Goal: Information Seeking & Learning: Learn about a topic

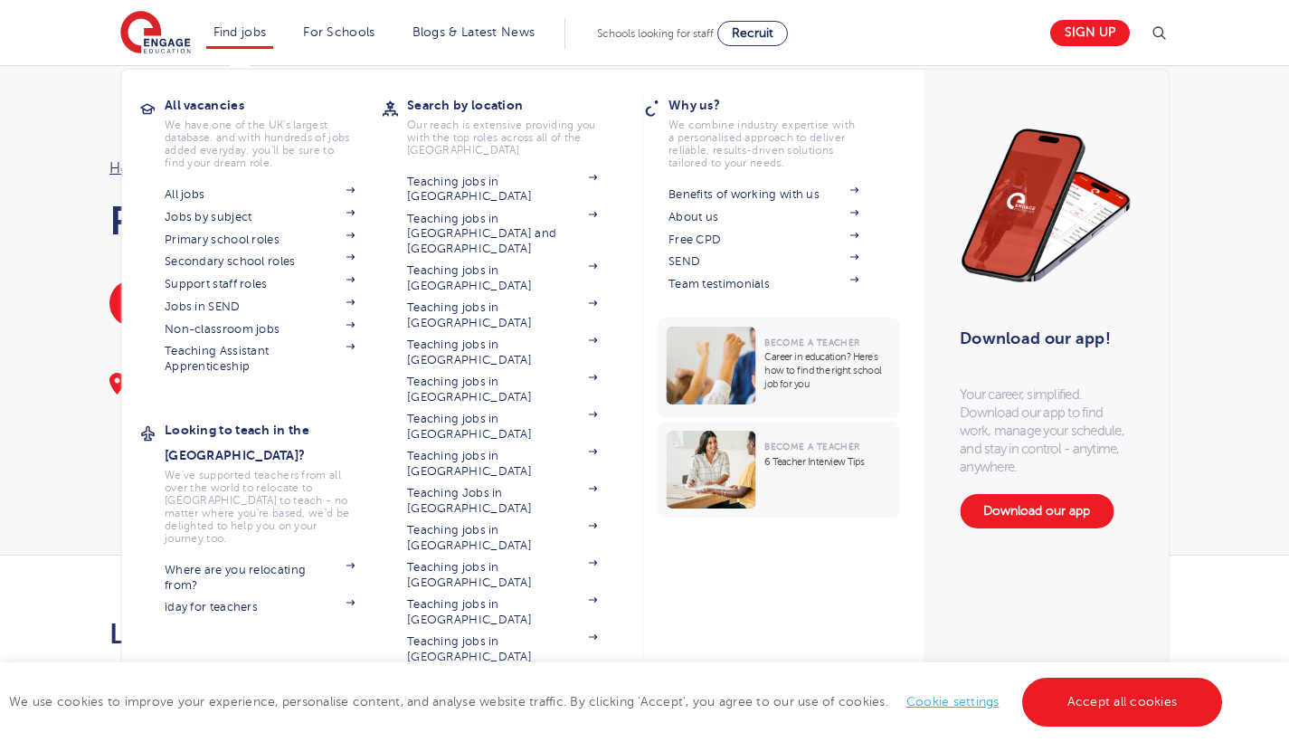
click at [246, 35] on link "Find jobs" at bounding box center [240, 32] width 53 height 14
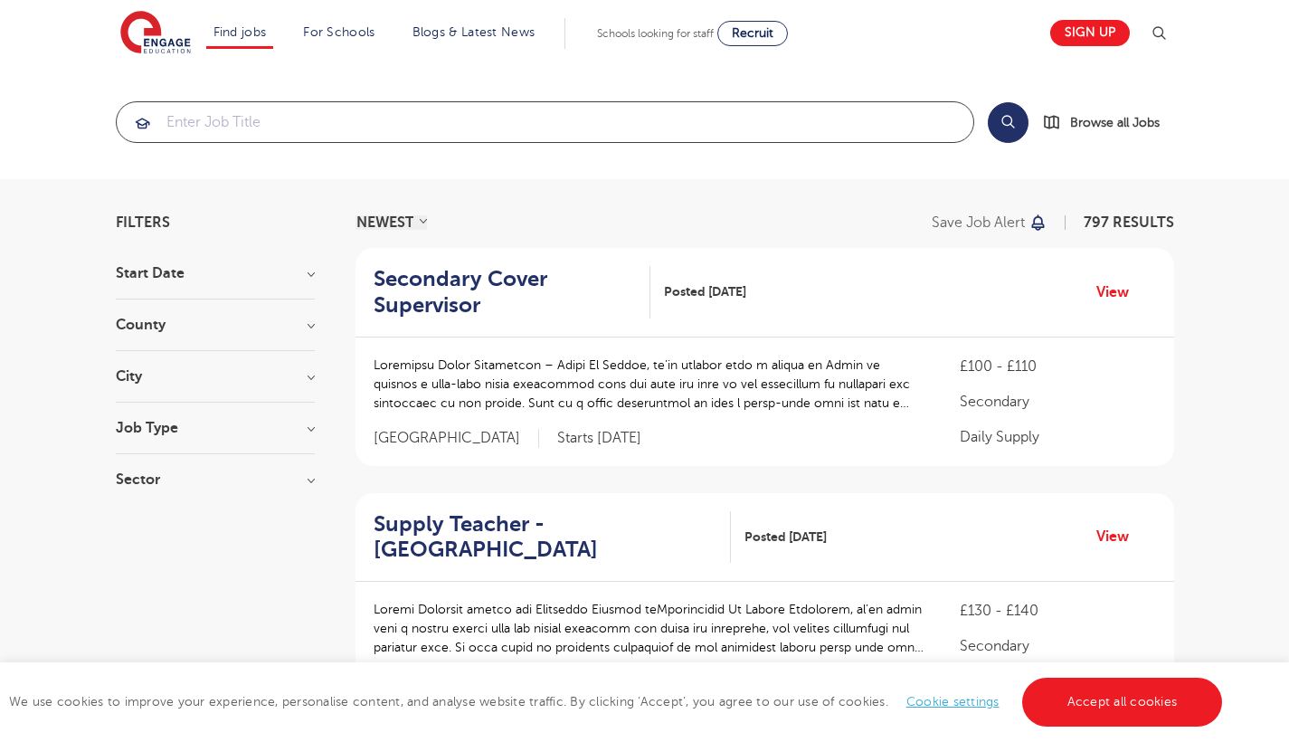
click at [210, 133] on input "search" at bounding box center [545, 122] width 857 height 40
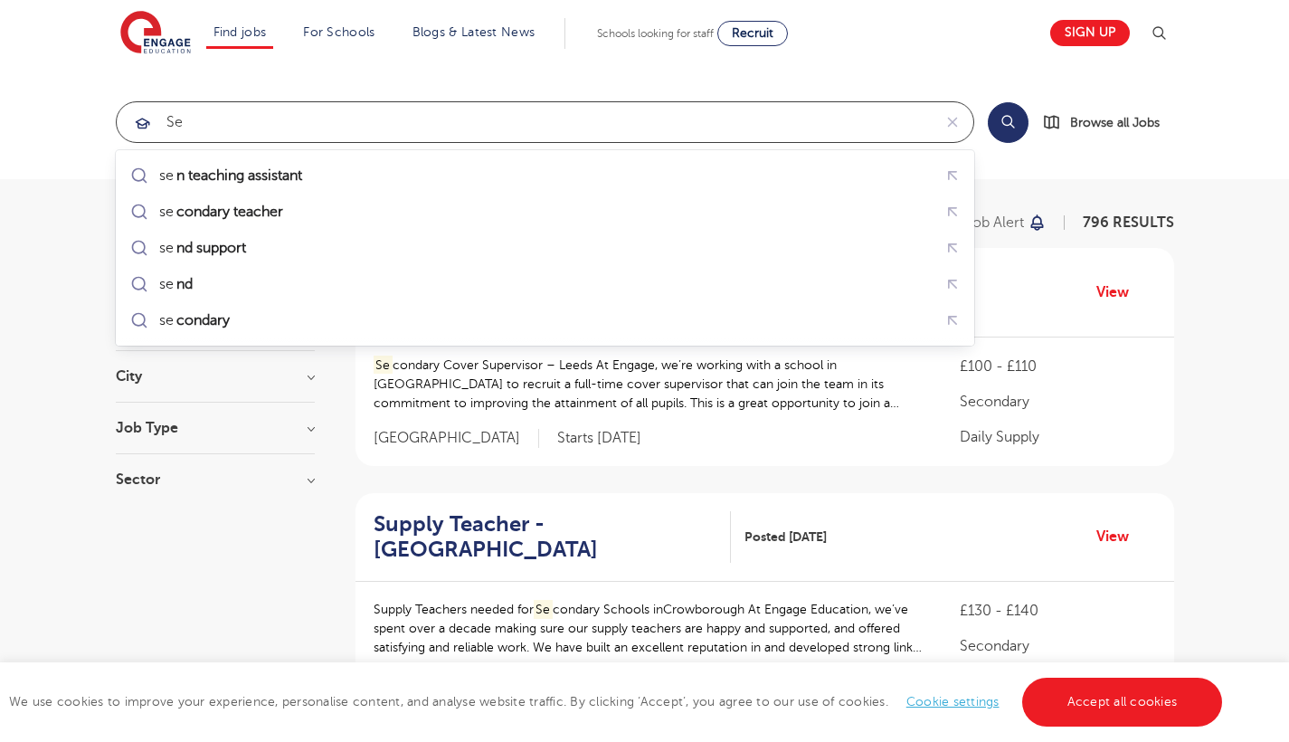
type input "s"
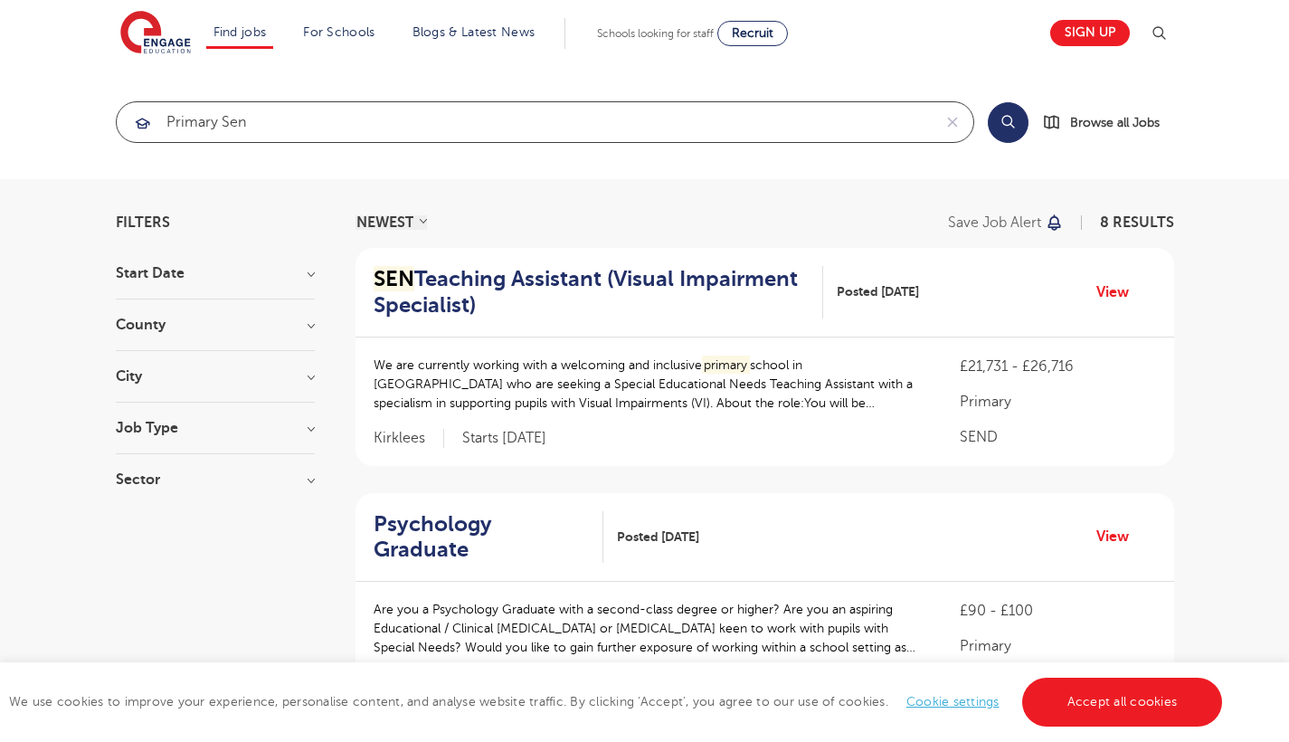
type input "primary sen"
click at [297, 317] on section "Start Date September 8 Show more County Kirklees 3 Bradford 1 Hampshire 1 Haver…" at bounding box center [215, 385] width 199 height 239
click at [311, 328] on h3 "County" at bounding box center [215, 325] width 199 height 14
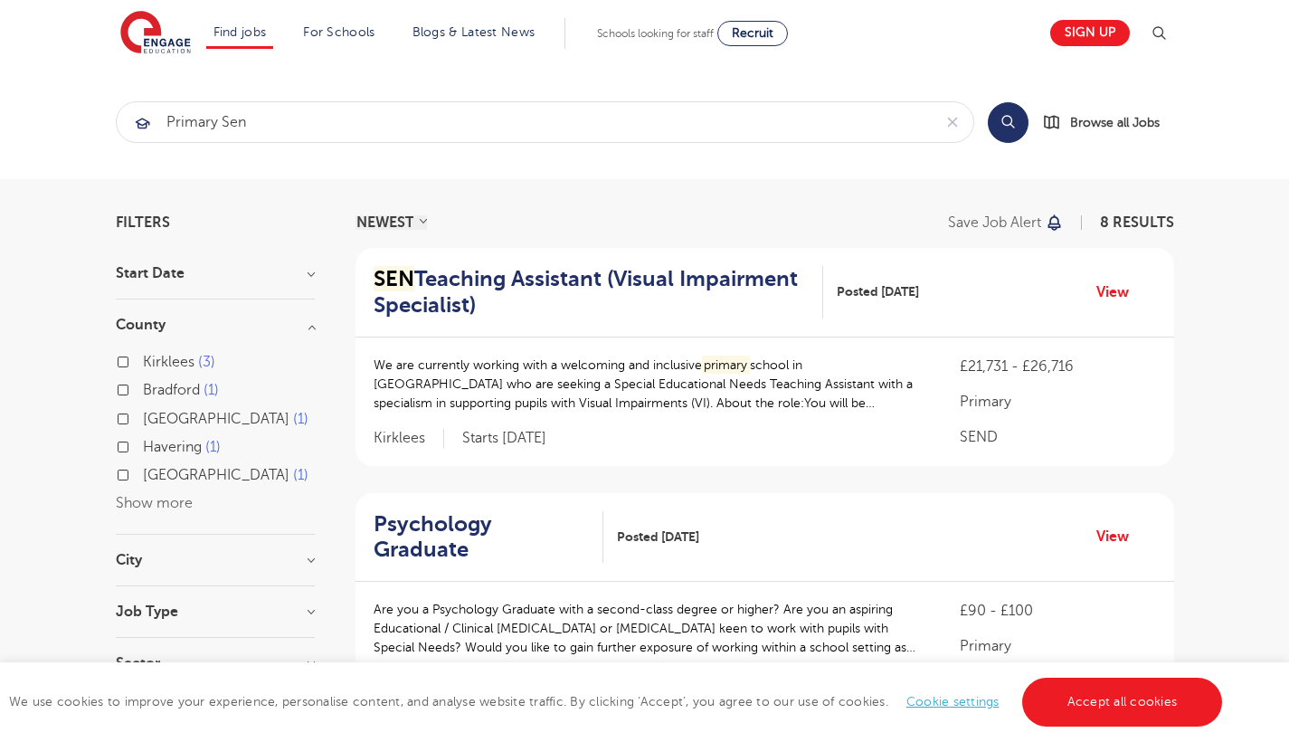
click at [157, 499] on button "Show more" at bounding box center [154, 503] width 77 height 16
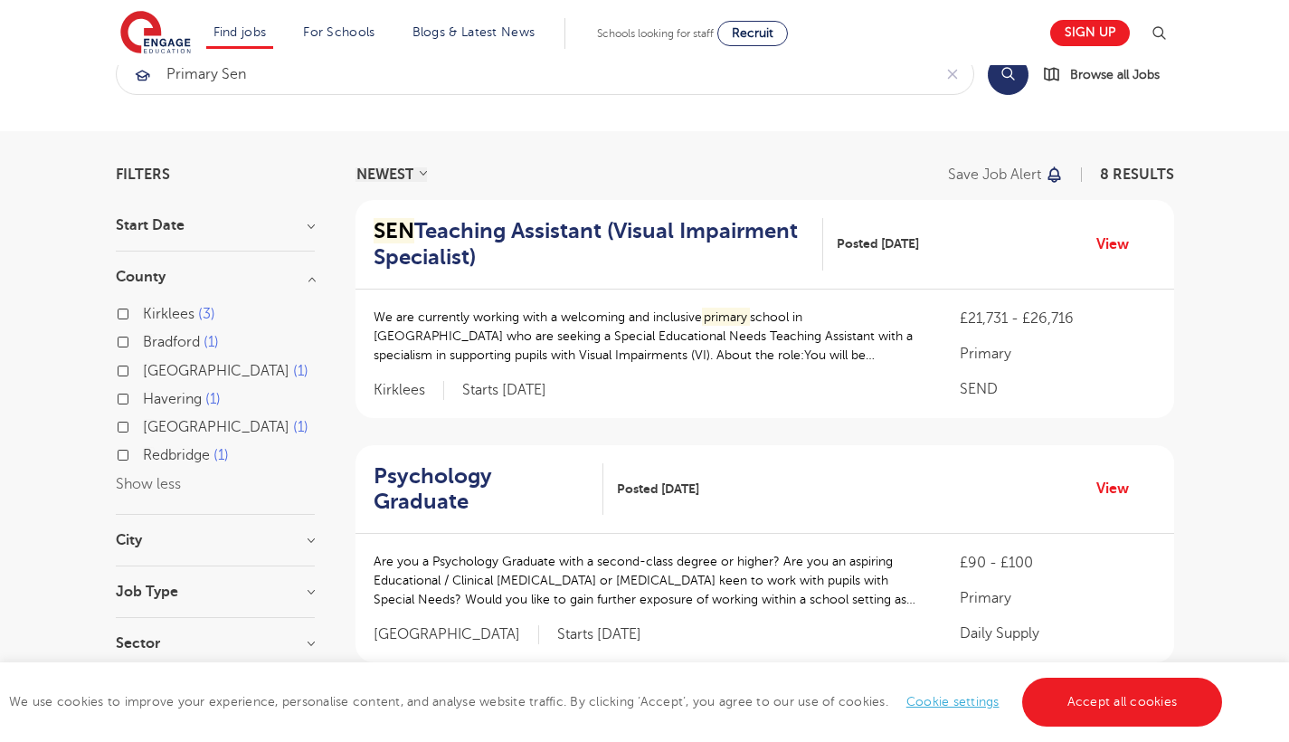
scroll to position [90, 0]
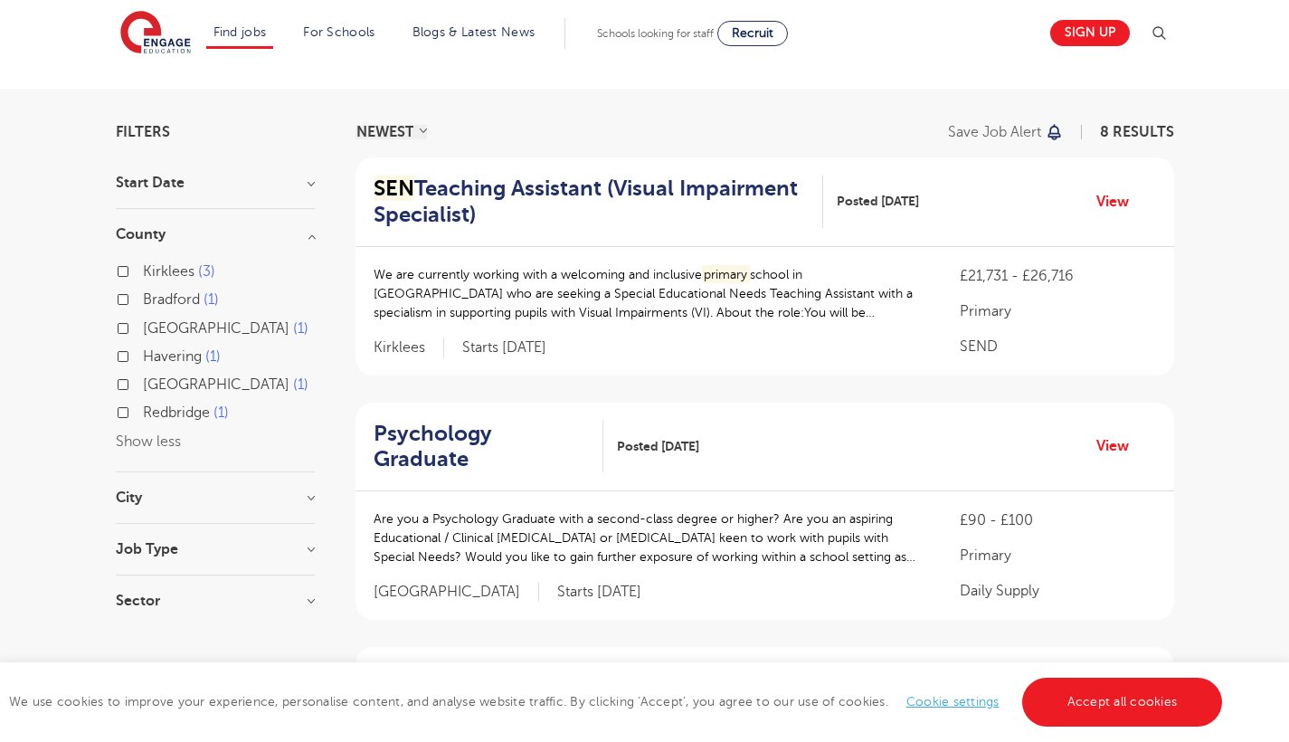
click at [302, 544] on h3 "Job Type" at bounding box center [215, 549] width 199 height 14
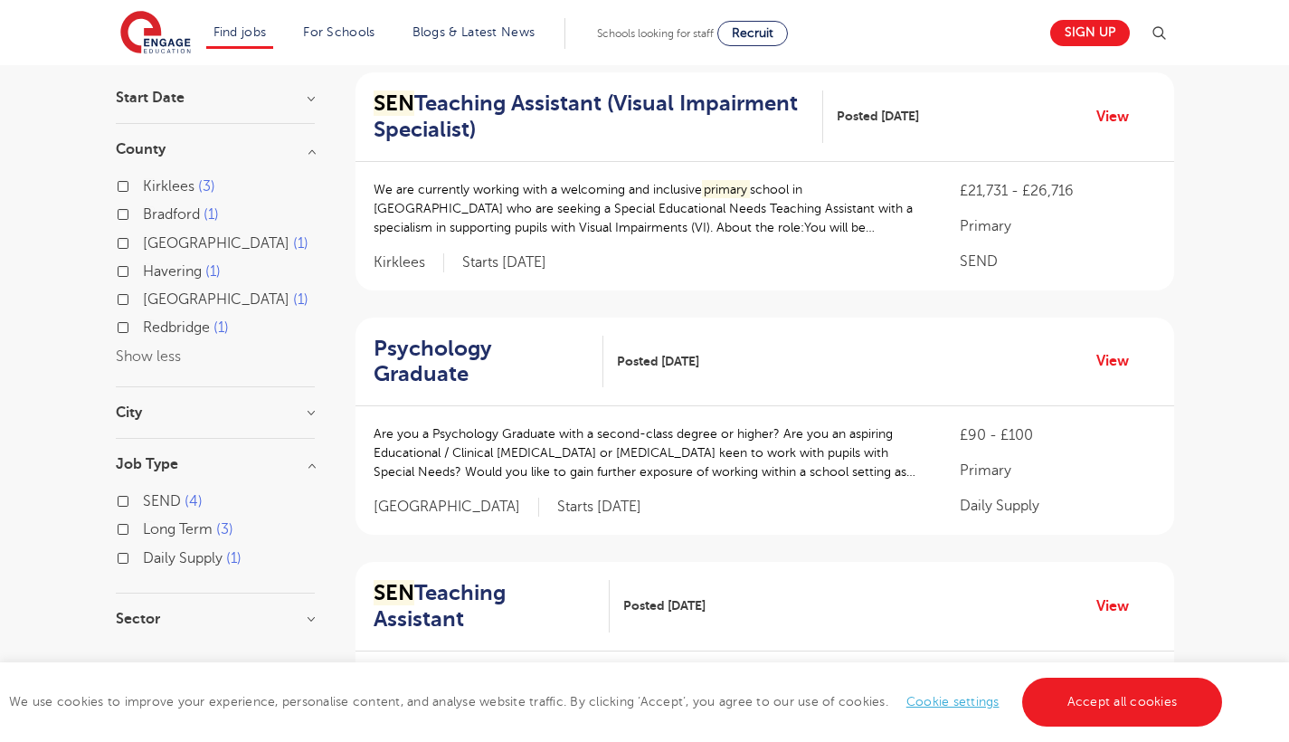
scroll to position [183, 0]
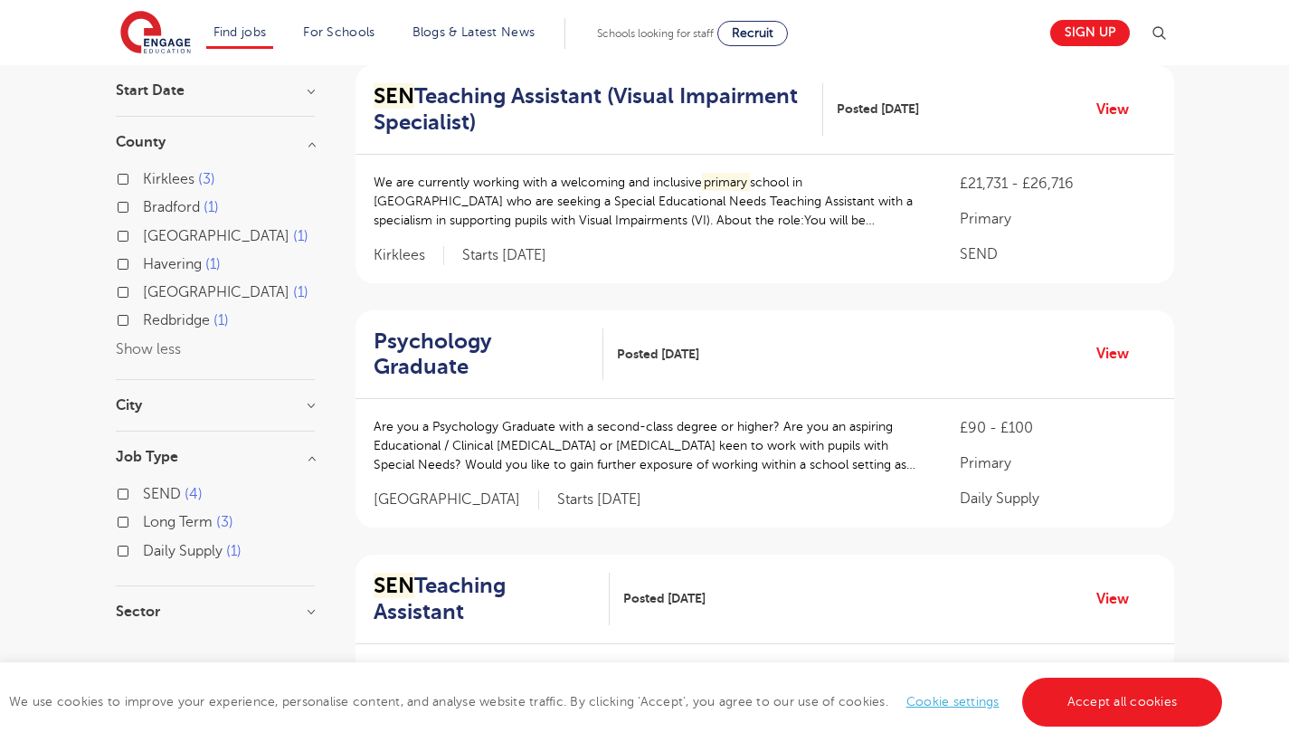
click at [310, 445] on section "Start Date September 8 Show more County Kirklees 3 Bradford 1 Hampshire 1 Haver…" at bounding box center [215, 360] width 199 height 554
click at [306, 456] on h3 "Job Type" at bounding box center [215, 457] width 199 height 14
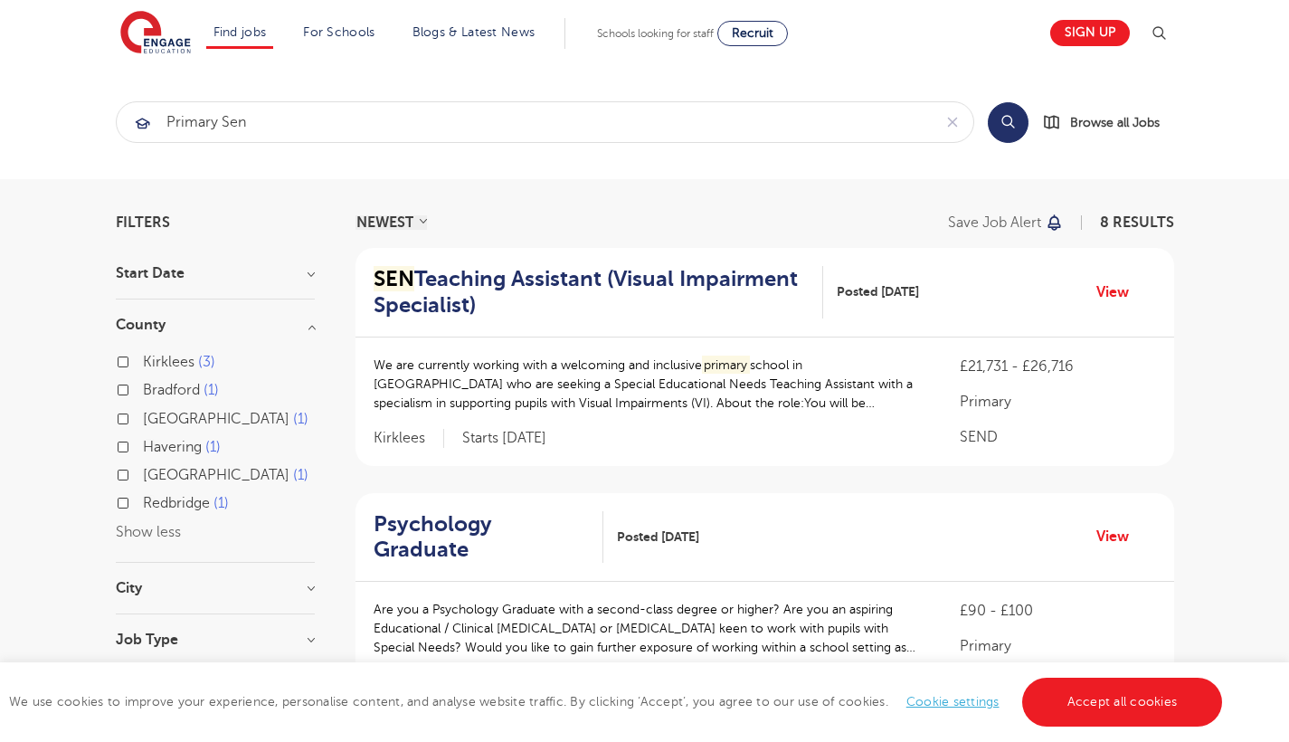
scroll to position [0, 0]
